Goal: Information Seeking & Learning: Learn about a topic

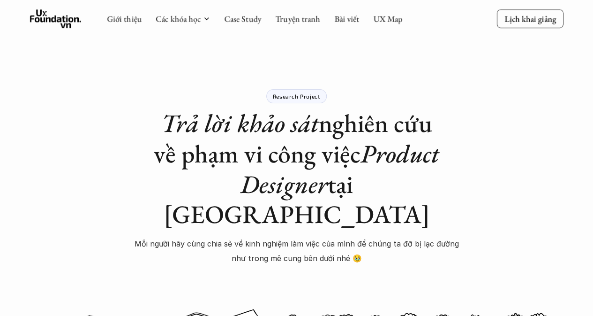
click at [310, 150] on h1 "Trả lời khảo sát nghiên cứu về phạm vi công việc Product Designer tại [GEOGRAPH…" at bounding box center [297, 168] width 328 height 121
click at [302, 85] on div "Research Project Trả lời khảo sát nghiên cứu về phạm vi công việc Product Desig…" at bounding box center [296, 286] width 593 height 573
click at [303, 89] on div "Research Project Trả lời khảo sát nghiên cứu về phạm vi công việc Product Desig…" at bounding box center [296, 286] width 593 height 573
click at [307, 96] on p "Research Project" at bounding box center [297, 96] width 48 height 7
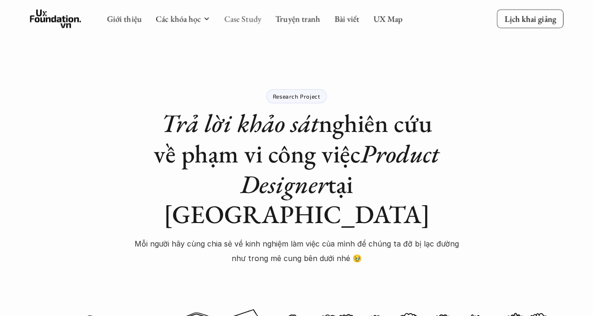
click at [253, 16] on link "Case Study" at bounding box center [242, 18] width 37 height 11
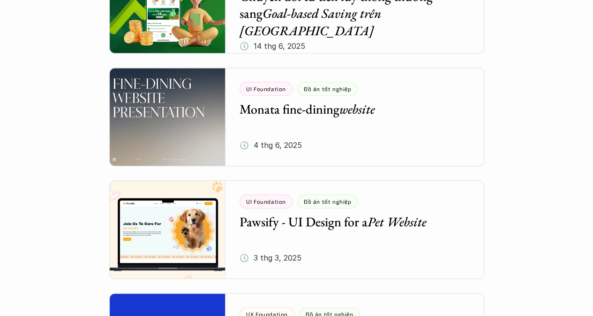
scroll to position [516, 0]
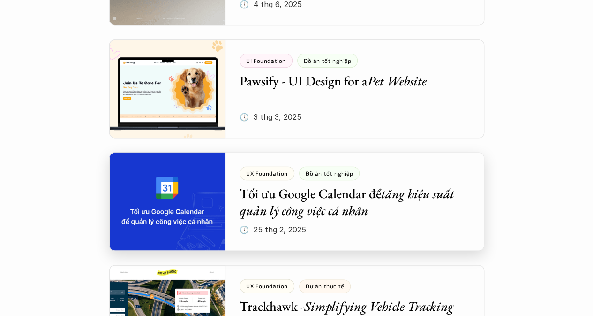
click at [320, 212] on div at bounding box center [296, 201] width 375 height 98
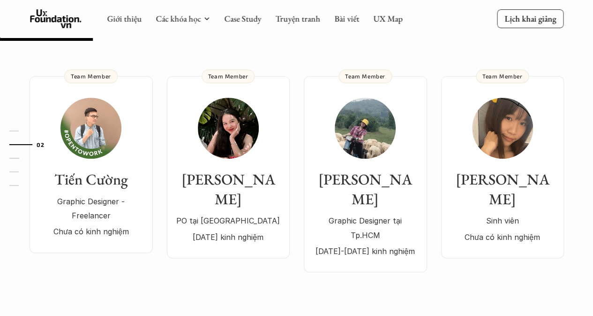
scroll to position [47, 0]
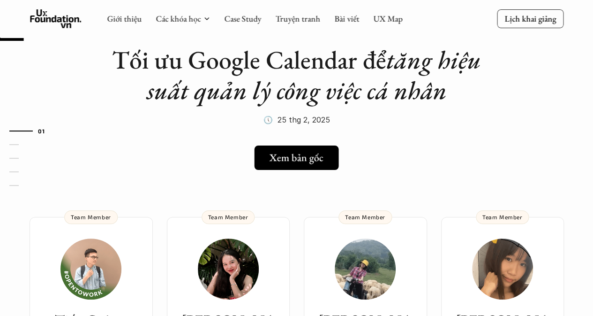
click at [301, 151] on h5 "Xem bản gốc" at bounding box center [297, 157] width 54 height 12
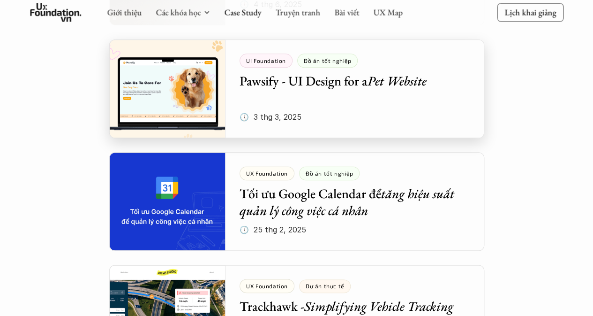
scroll to position [750, 0]
